Goal: Information Seeking & Learning: Check status

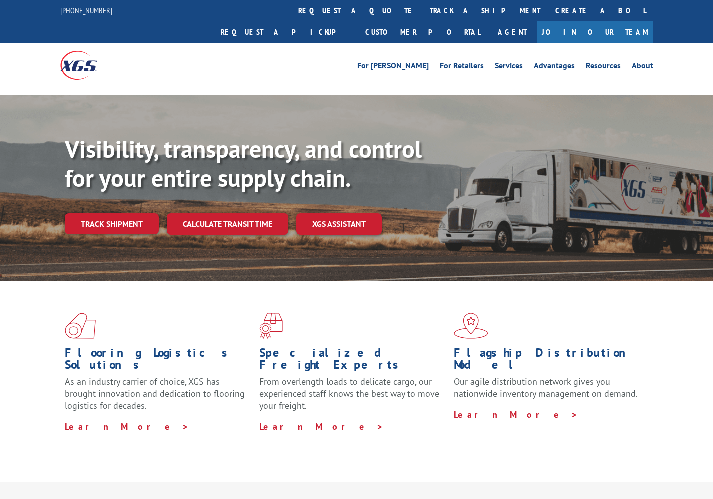
click at [118, 213] on link "Track shipment" at bounding box center [112, 223] width 94 height 21
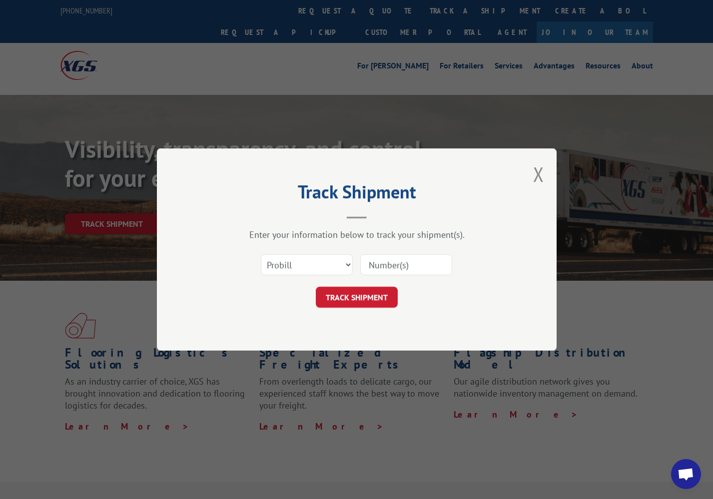
paste input "17664989"
type input "17664989"
click at [352, 304] on button "TRACK SHIPMENT" at bounding box center [357, 297] width 82 height 21
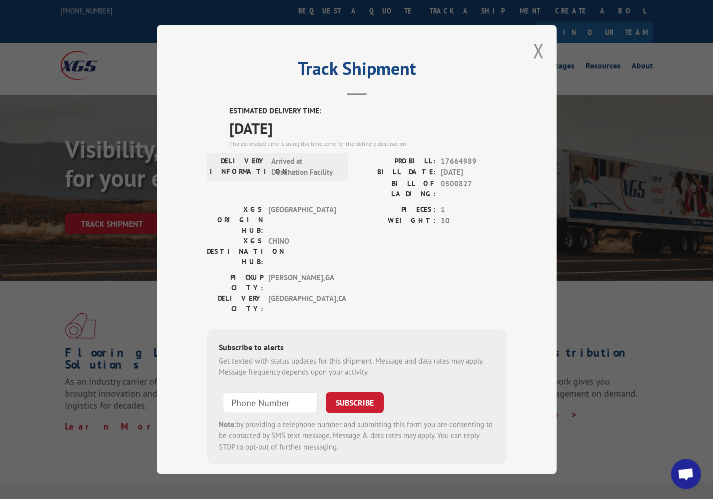
drag, startPoint x: 534, startPoint y: 54, endPoint x: 527, endPoint y: 57, distance: 7.4
click at [534, 54] on button "Close modal" at bounding box center [538, 50] width 11 height 26
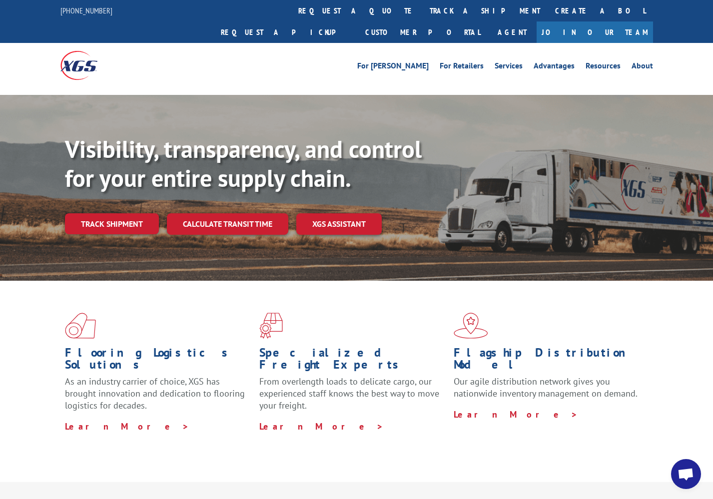
drag, startPoint x: 142, startPoint y: 203, endPoint x: 152, endPoint y: 205, distance: 10.3
click at [142, 213] on link "Track shipment" at bounding box center [112, 223] width 94 height 21
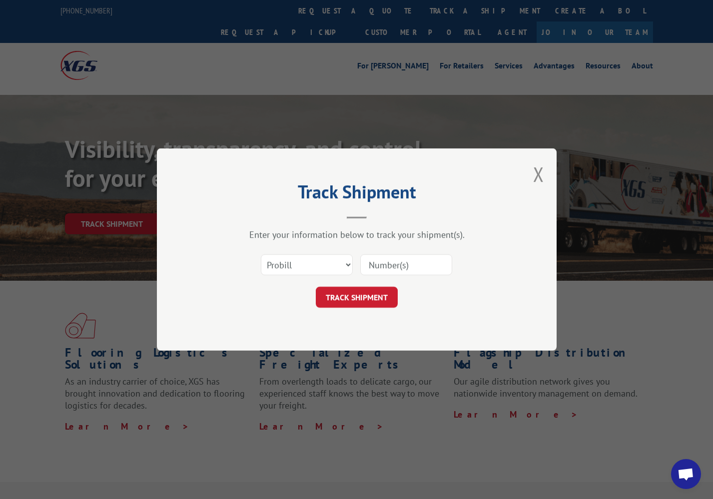
drag, startPoint x: 372, startPoint y: 264, endPoint x: 365, endPoint y: 270, distance: 9.6
click at [372, 264] on input at bounding box center [406, 264] width 92 height 21
select select "bol"
paste input "207453"
type input "207453"
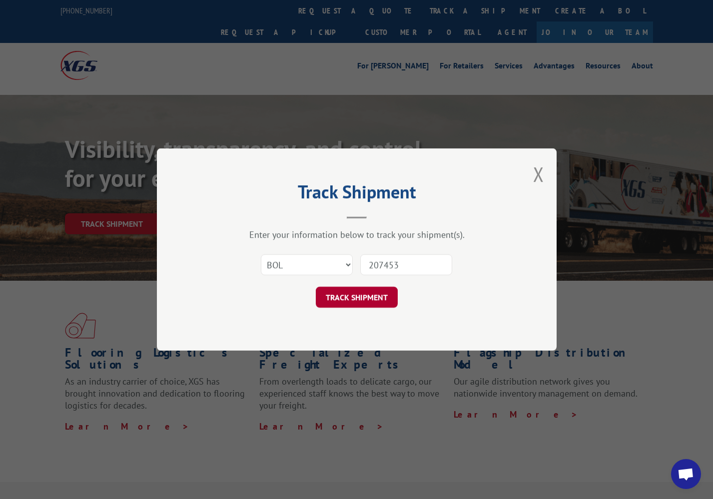
click at [358, 296] on button "TRACK SHIPMENT" at bounding box center [357, 297] width 82 height 21
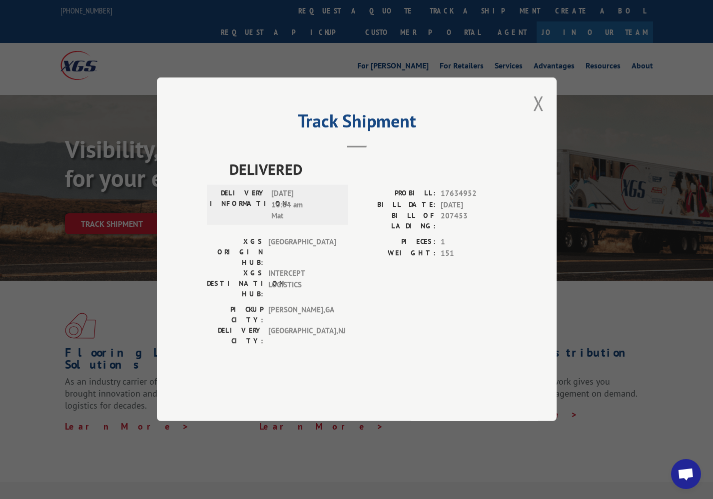
click at [157, 109] on div "Track Shipment DELIVERED DELIVERY INFORMATION: [DATE] 10:34 am Mat PROBILL: 176…" at bounding box center [357, 249] width 400 height 344
click at [537, 439] on div "Track Shipment DELIVERED DELIVERY INFORMATION: [DATE] 10:34 am Mat PROBILL: 176…" at bounding box center [356, 249] width 713 height 499
click at [539, 116] on button "Close modal" at bounding box center [538, 103] width 11 height 26
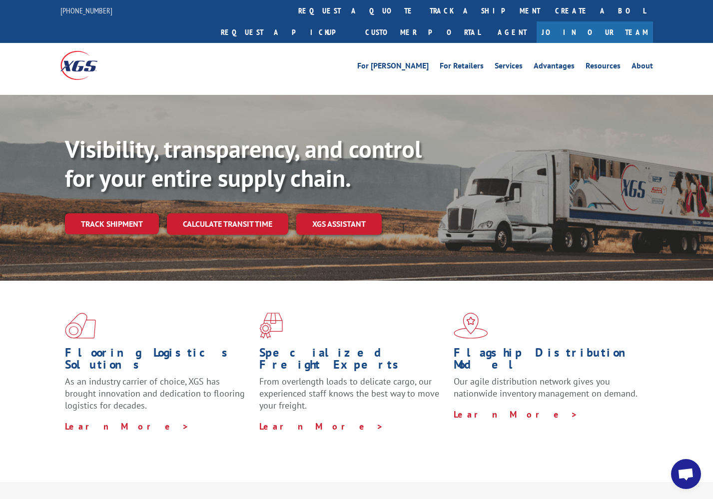
drag, startPoint x: 111, startPoint y: 203, endPoint x: 218, endPoint y: 205, distance: 106.4
click at [113, 213] on link "Track shipment" at bounding box center [112, 223] width 94 height 21
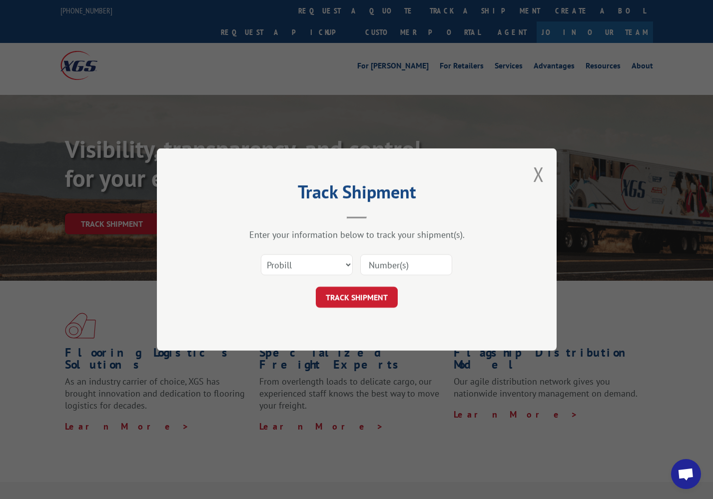
click at [343, 281] on form "Select category... Probill BOL PO TRACK SHIPMENT" at bounding box center [357, 277] width 300 height 59
select select "bol"
paste input "244152"
type input "244152"
click at [338, 303] on button "TRACK SHIPMENT" at bounding box center [357, 297] width 82 height 21
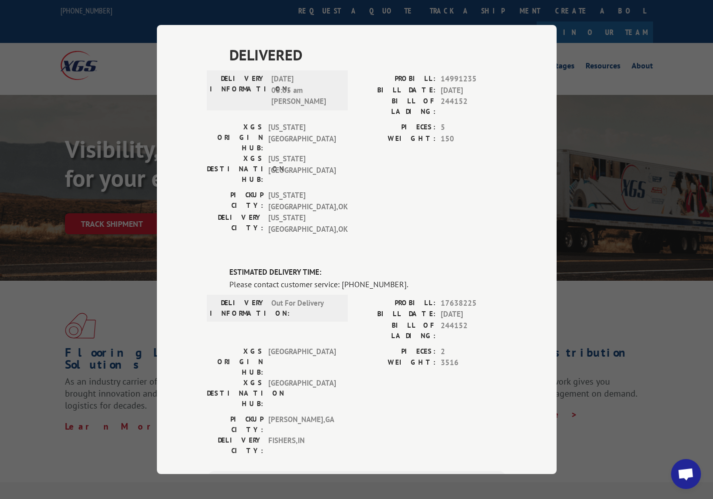
scroll to position [502, 0]
